Goal: Navigation & Orientation: Find specific page/section

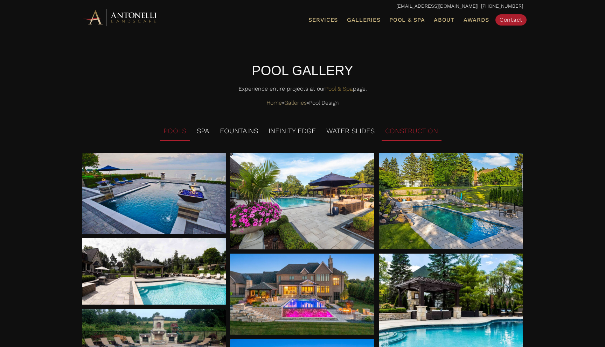
click at [396, 132] on li "CONSTRUCTION" at bounding box center [411, 131] width 60 height 19
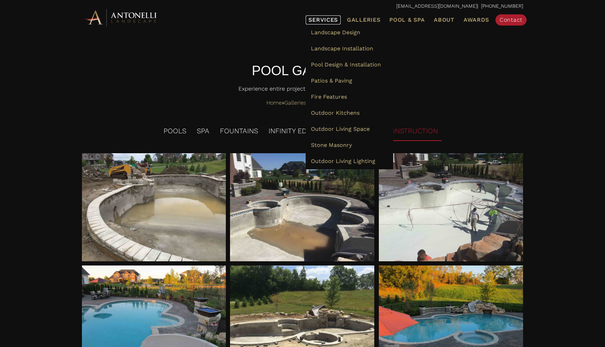
click at [333, 23] on link "Services" at bounding box center [322, 19] width 35 height 9
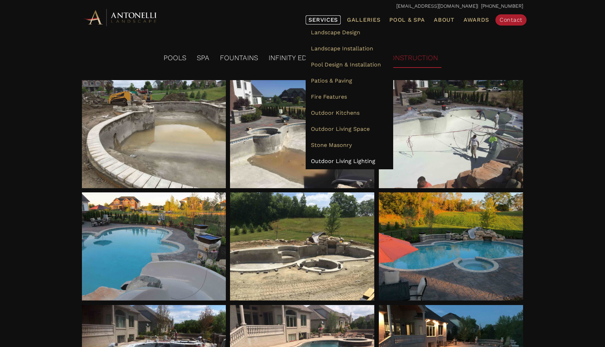
scroll to position [79, 0]
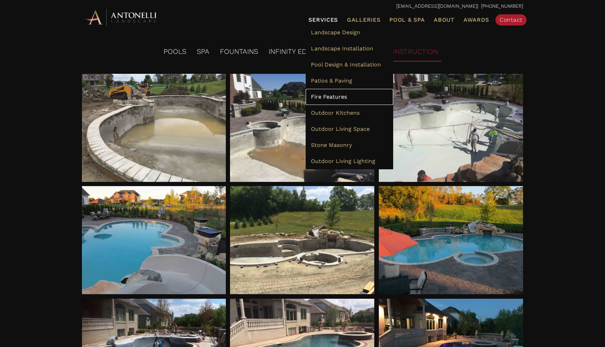
click at [345, 96] on span "Fire Features" at bounding box center [329, 96] width 36 height 7
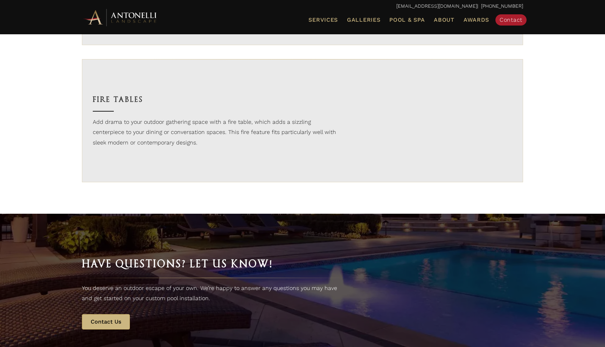
scroll to position [911, 0]
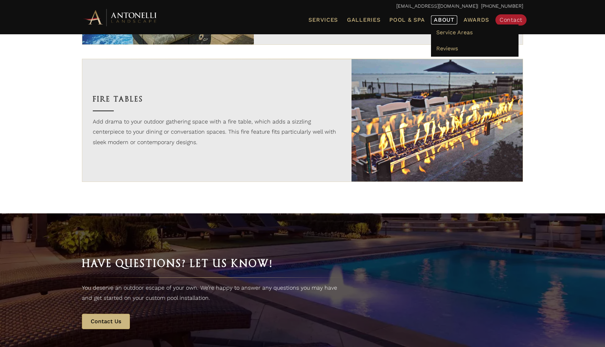
click at [450, 22] on span "About" at bounding box center [444, 20] width 21 height 6
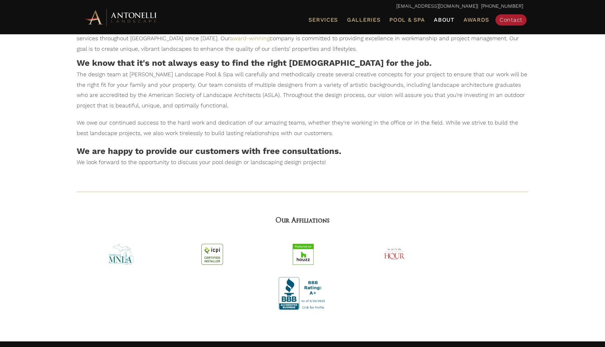
scroll to position [256, 0]
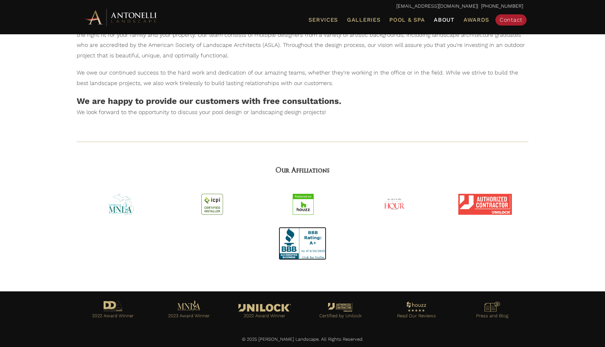
click at [284, 238] on img at bounding box center [303, 243] width 48 height 33
